Goal: Information Seeking & Learning: Learn about a topic

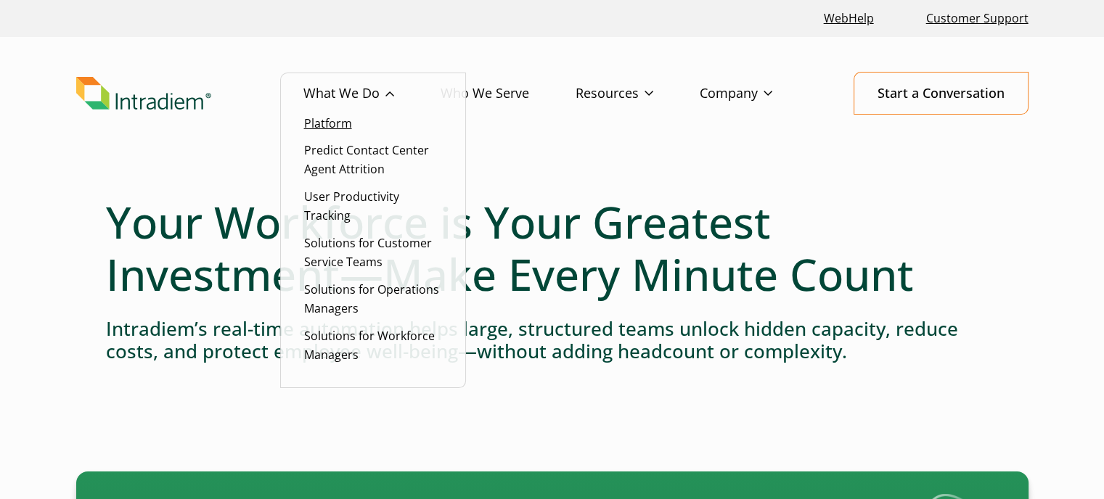
click at [340, 117] on link "Platform" at bounding box center [328, 123] width 48 height 16
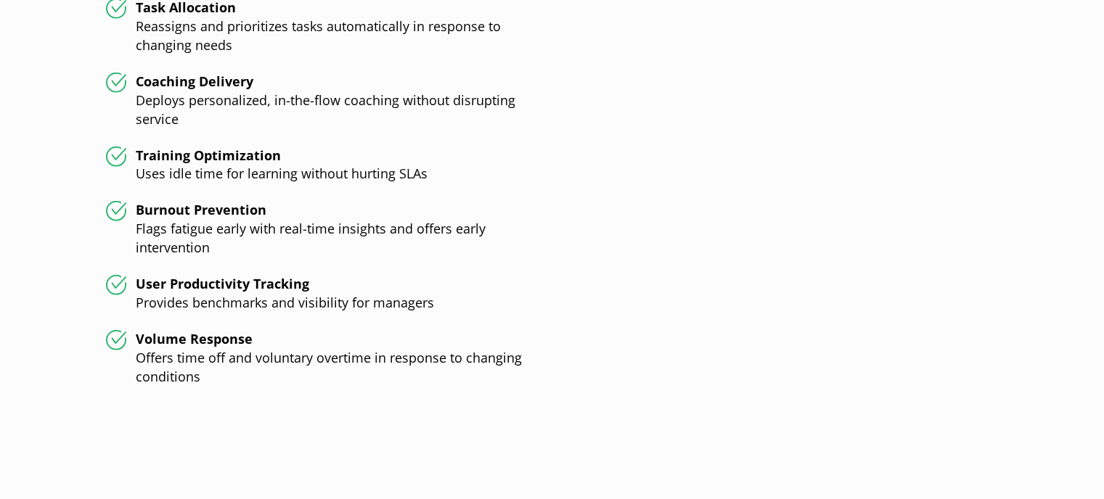
scroll to position [3799, 0]
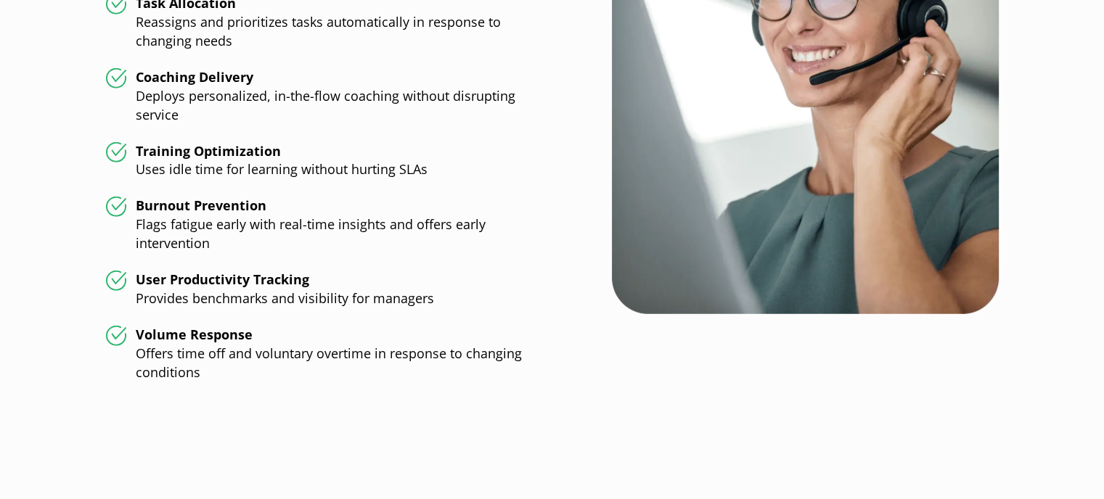
drag, startPoint x: 409, startPoint y: 246, endPoint x: 348, endPoint y: 202, distance: 74.9
click at [348, 202] on li "Burnout Prevention Flags fatigue early with real-time insights and offers early…" at bounding box center [329, 225] width 446 height 57
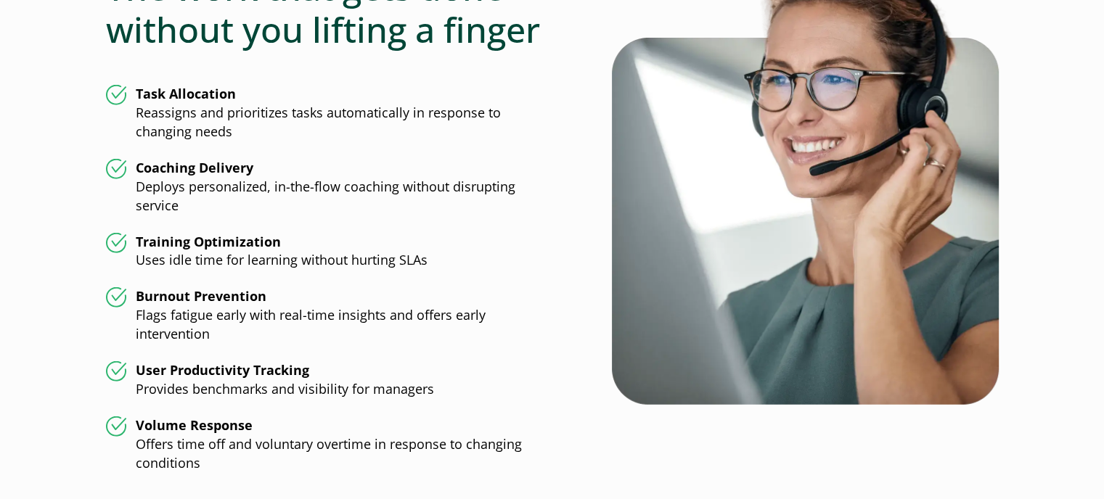
scroll to position [3706, 0]
